Goal: Task Accomplishment & Management: Manage account settings

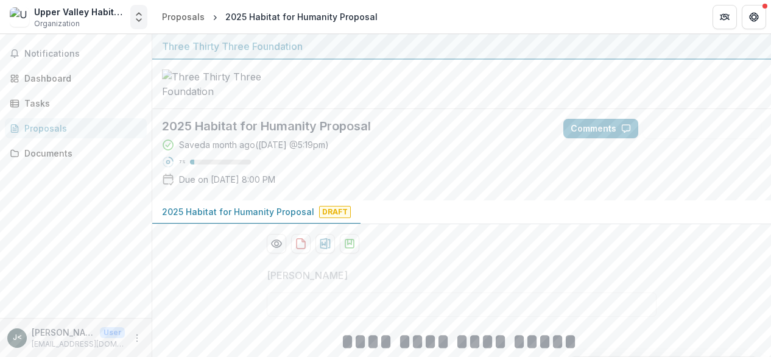
click at [139, 20] on polyline "Open entity switcher" at bounding box center [138, 20] width 5 height 2
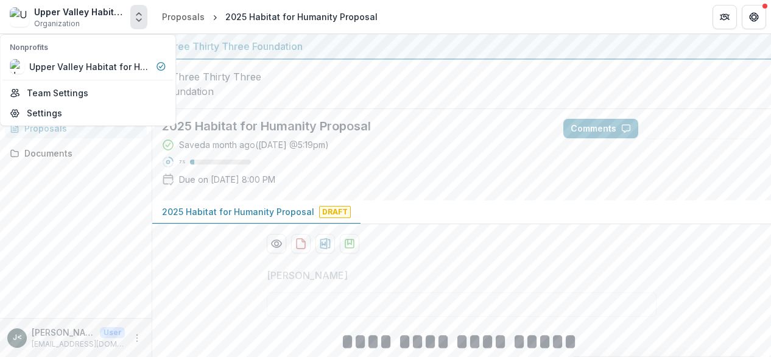
click at [67, 228] on div "Notifications Dashboard Tasks Proposals Documents" at bounding box center [76, 176] width 152 height 284
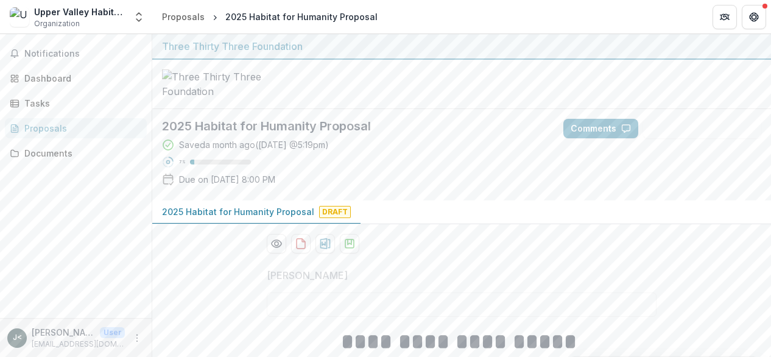
click at [22, 16] on img at bounding box center [19, 16] width 19 height 19
click at [55, 12] on div "Upper Valley Habitat for Humanity" at bounding box center [79, 11] width 91 height 13
drag, startPoint x: 93, startPoint y: 12, endPoint x: 58, endPoint y: 15, distance: 34.9
click at [94, 12] on div "Upper Valley Habitat for Humanity" at bounding box center [79, 11] width 91 height 13
click at [21, 18] on img at bounding box center [19, 16] width 19 height 19
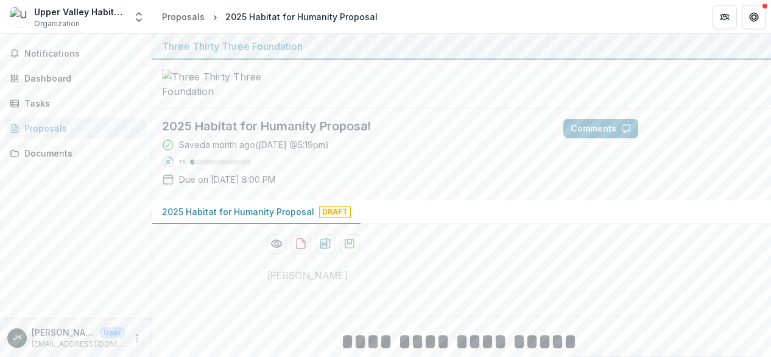
click at [21, 18] on img at bounding box center [19, 16] width 19 height 19
click at [138, 18] on icon "Open entity switcher" at bounding box center [139, 17] width 12 height 12
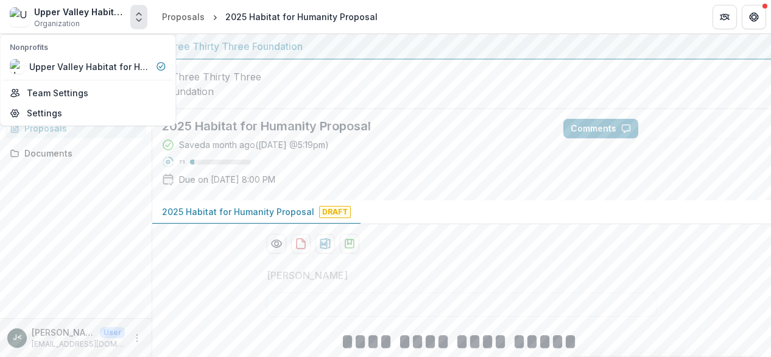
click at [93, 170] on div "Notifications Dashboard Tasks Proposals Documents" at bounding box center [76, 176] width 152 height 284
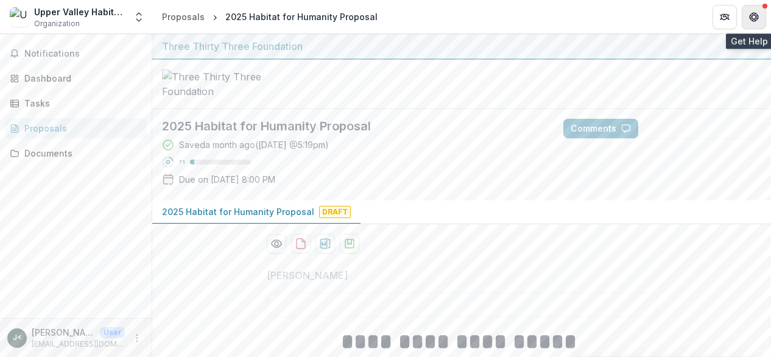
click at [758, 15] on icon "Get Help" at bounding box center [757, 16] width 2 height 3
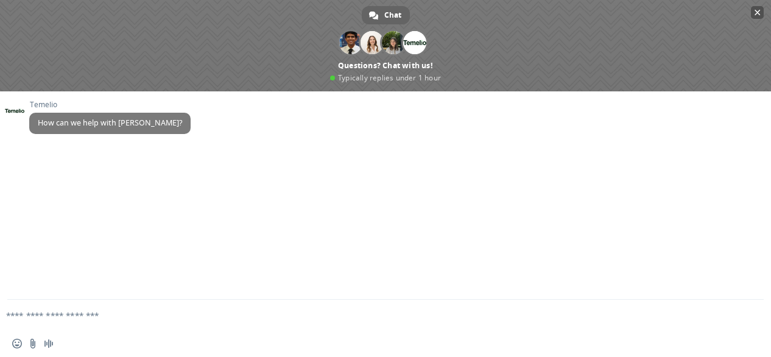
click at [757, 12] on span "Close chat" at bounding box center [758, 13] width 6 height 6
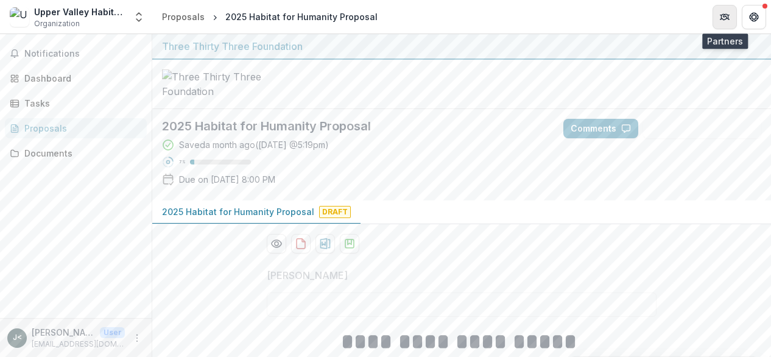
click at [724, 16] on icon "Partners" at bounding box center [726, 15] width 5 height 3
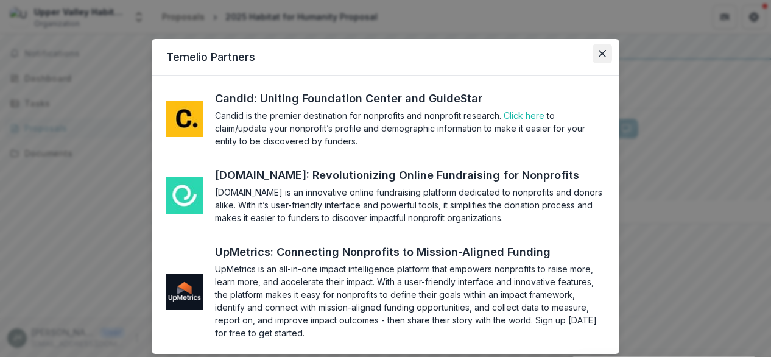
click at [600, 50] on icon "Close" at bounding box center [602, 53] width 7 height 7
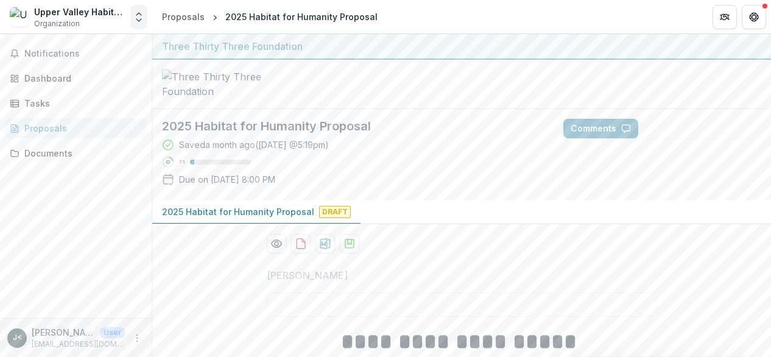
click at [139, 19] on icon "Open entity switcher" at bounding box center [139, 17] width 12 height 12
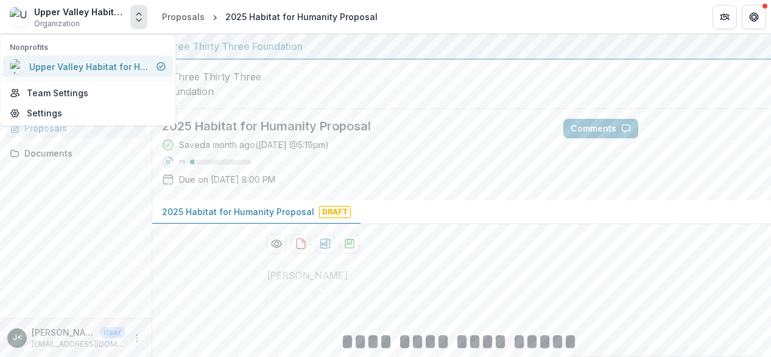
click at [94, 65] on div "Upper Valley Habitat for Humanity" at bounding box center [90, 66] width 122 height 13
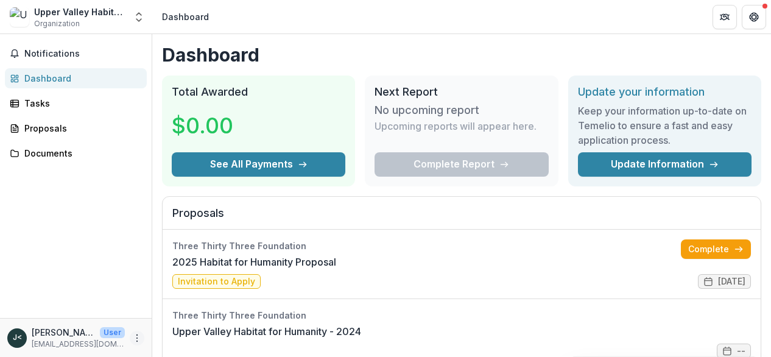
click at [137, 339] on icon "More" at bounding box center [137, 338] width 10 height 10
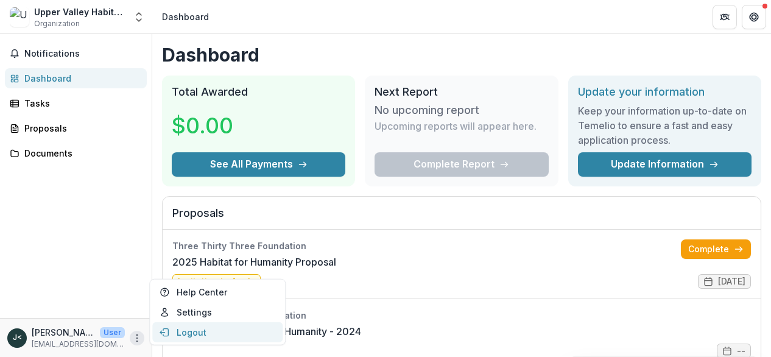
click at [196, 333] on button "Logout" at bounding box center [217, 332] width 130 height 20
